Goal: Obtain resource: Download file/media

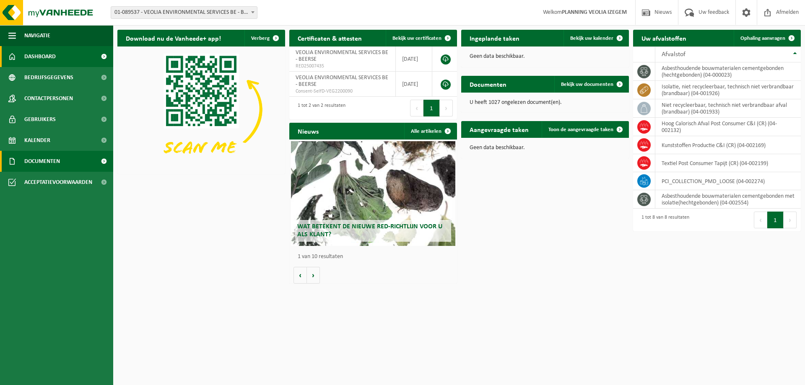
click at [42, 165] on span "Documenten" at bounding box center [42, 161] width 36 height 21
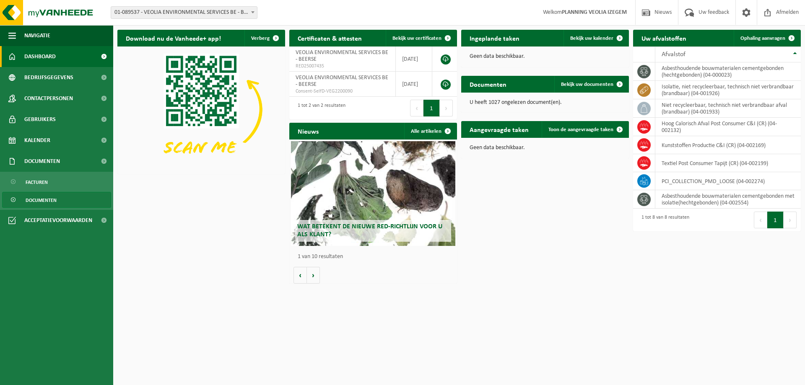
click at [45, 200] on span "Documenten" at bounding box center [41, 200] width 31 height 16
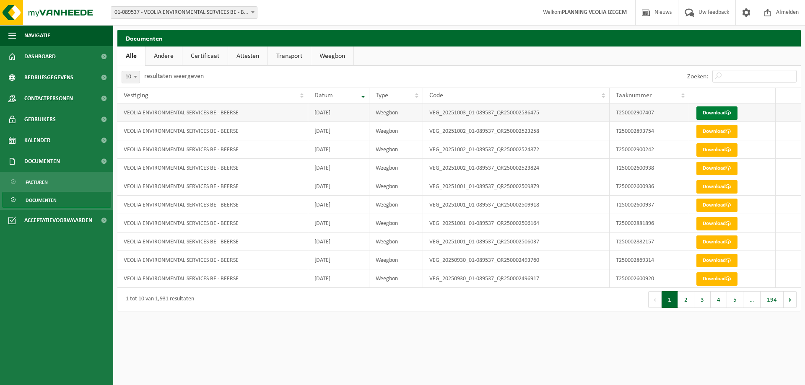
click at [721, 112] on link "Download" at bounding box center [717, 113] width 41 height 13
